Goal: Task Accomplishment & Management: Use online tool/utility

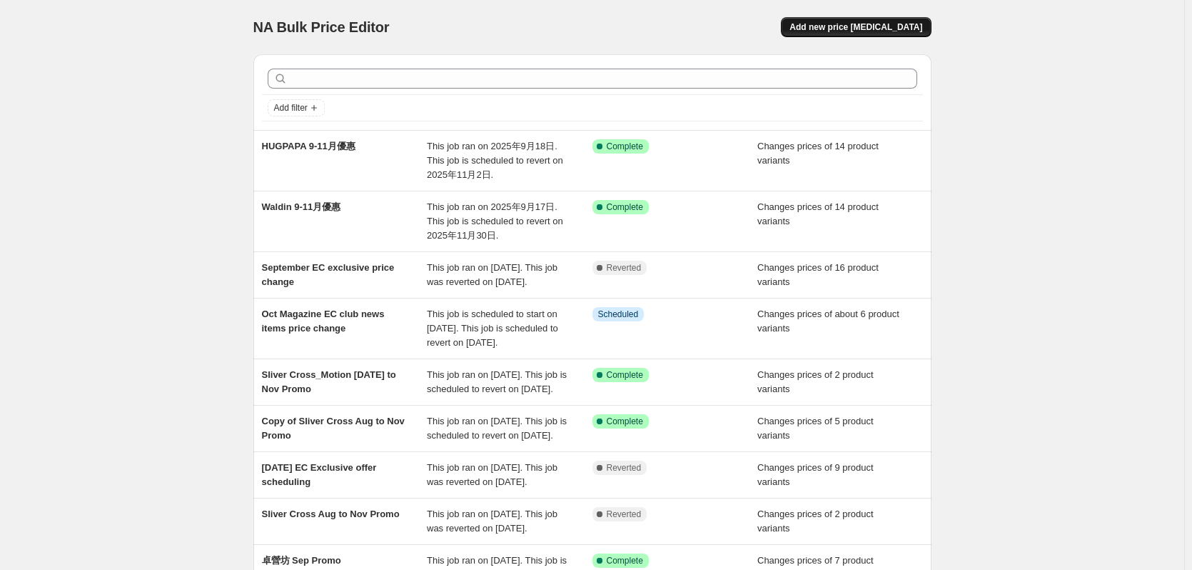
click at [869, 26] on span "Add new price [MEDICAL_DATA]" at bounding box center [856, 26] width 133 height 11
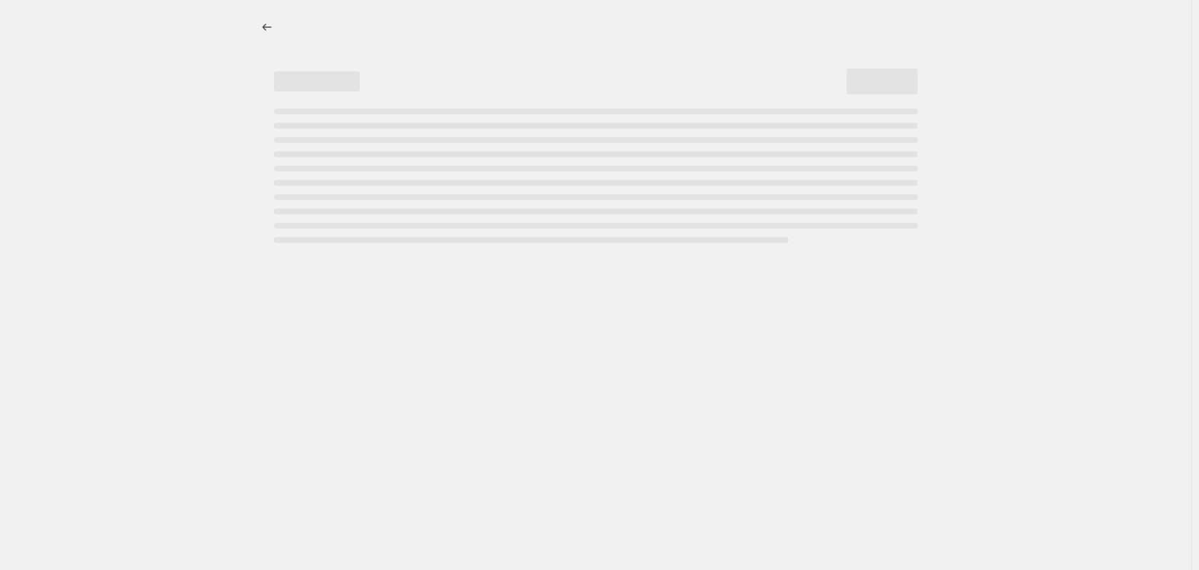
select select "percentage"
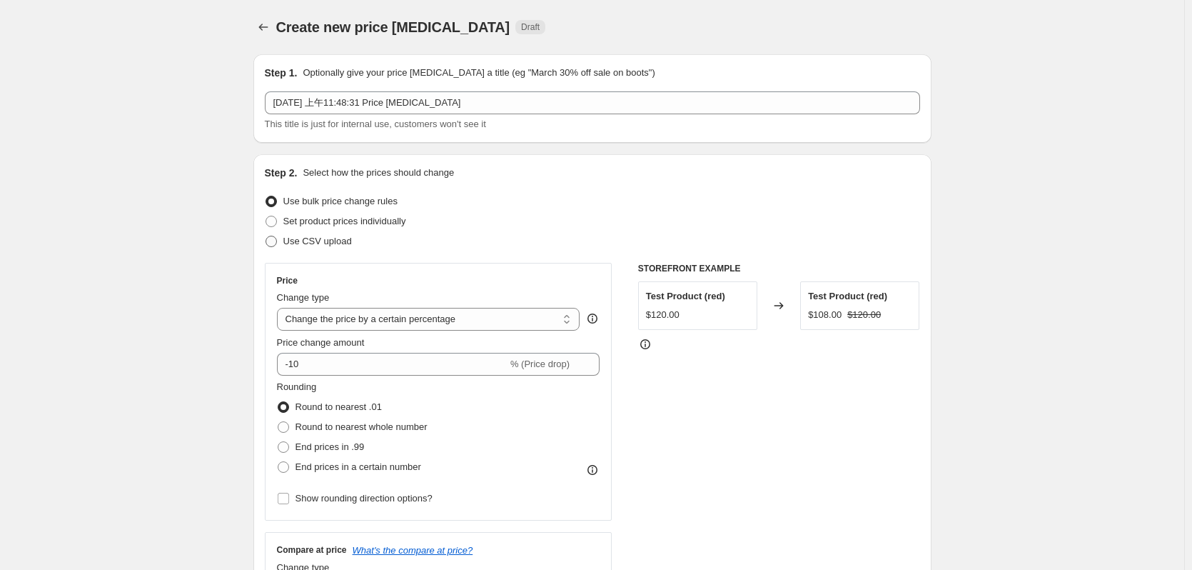
click at [319, 238] on span "Use CSV upload" at bounding box center [317, 241] width 69 height 11
click at [266, 236] on input "Use CSV upload" at bounding box center [266, 236] width 1 height 1
radio input "true"
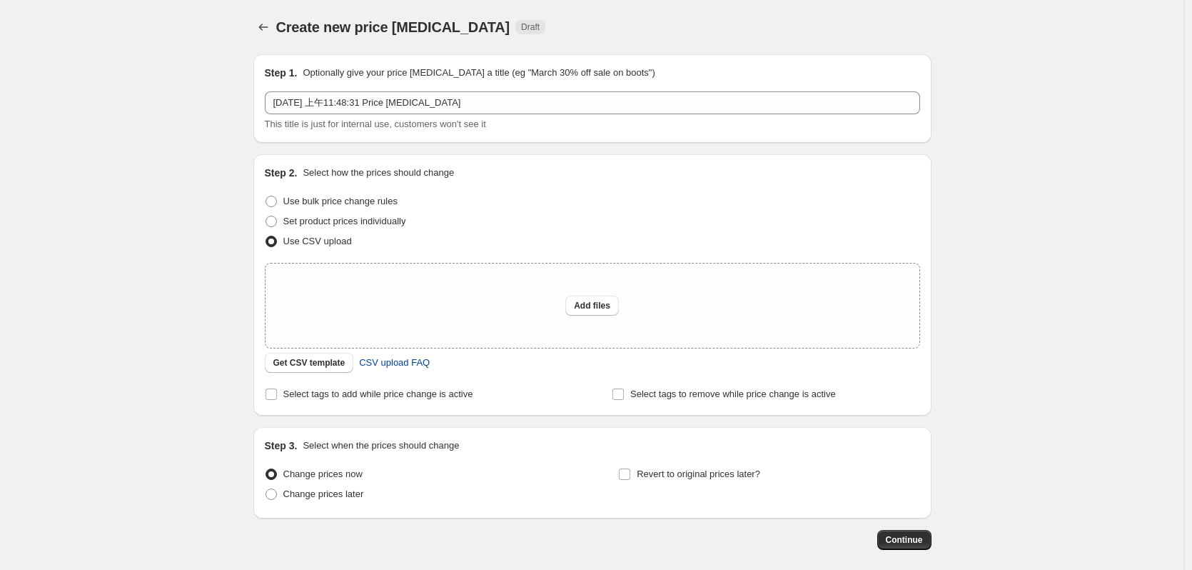
click at [372, 368] on span "CSV upload FAQ" at bounding box center [394, 363] width 71 height 14
click at [306, 356] on button "Get CSV template" at bounding box center [309, 363] width 89 height 20
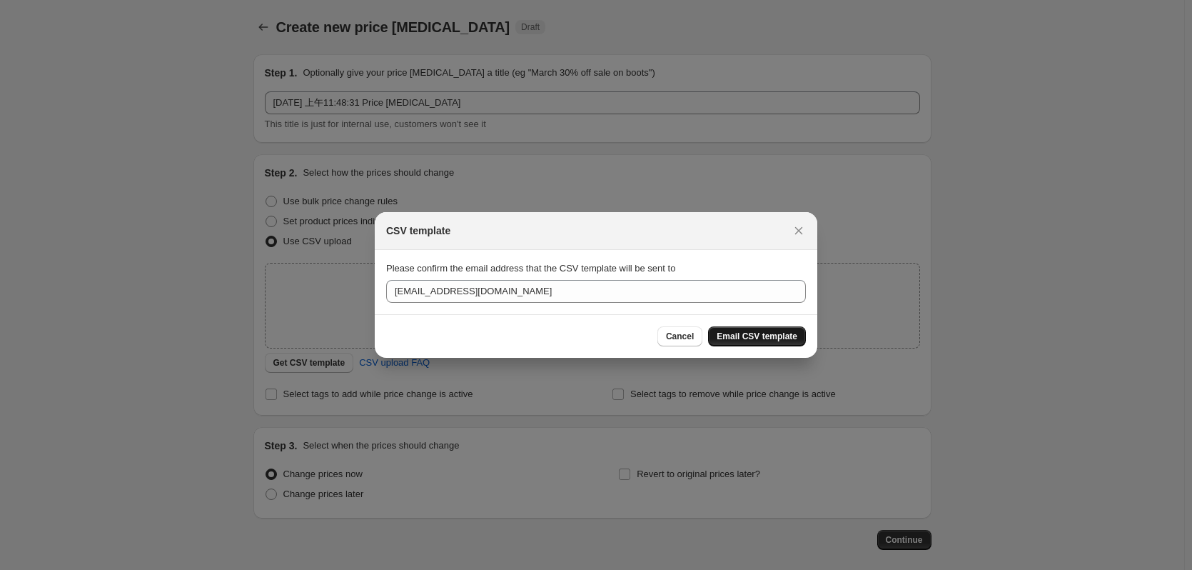
click at [744, 338] on span "Email CSV template" at bounding box center [757, 336] width 81 height 11
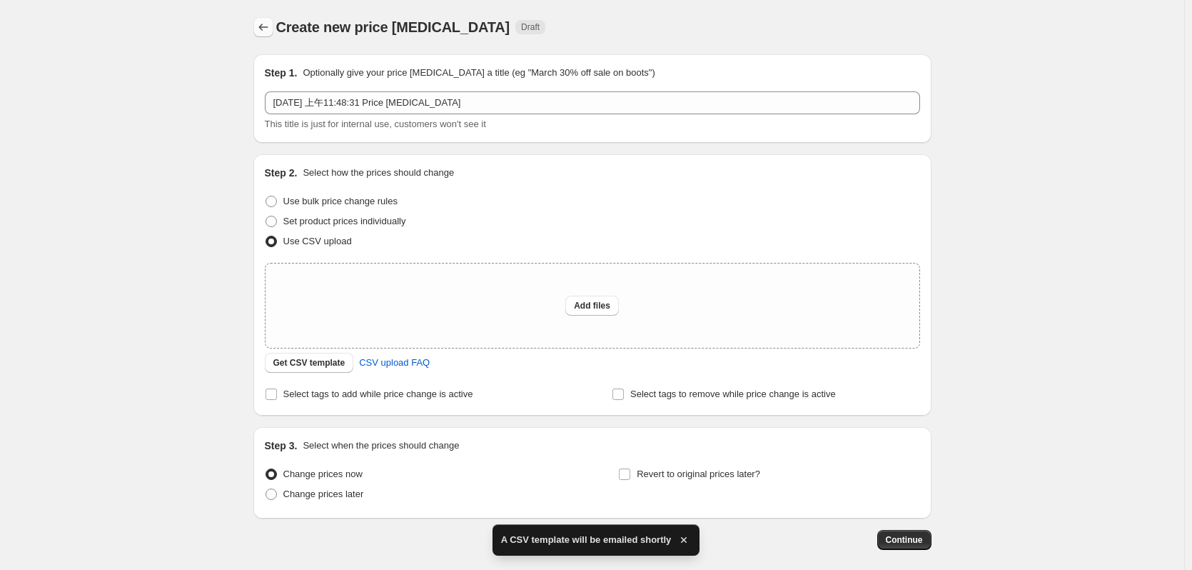
click at [271, 26] on icon "Price change jobs" at bounding box center [263, 27] width 14 height 14
